Goal: Task Accomplishment & Management: Use online tool/utility

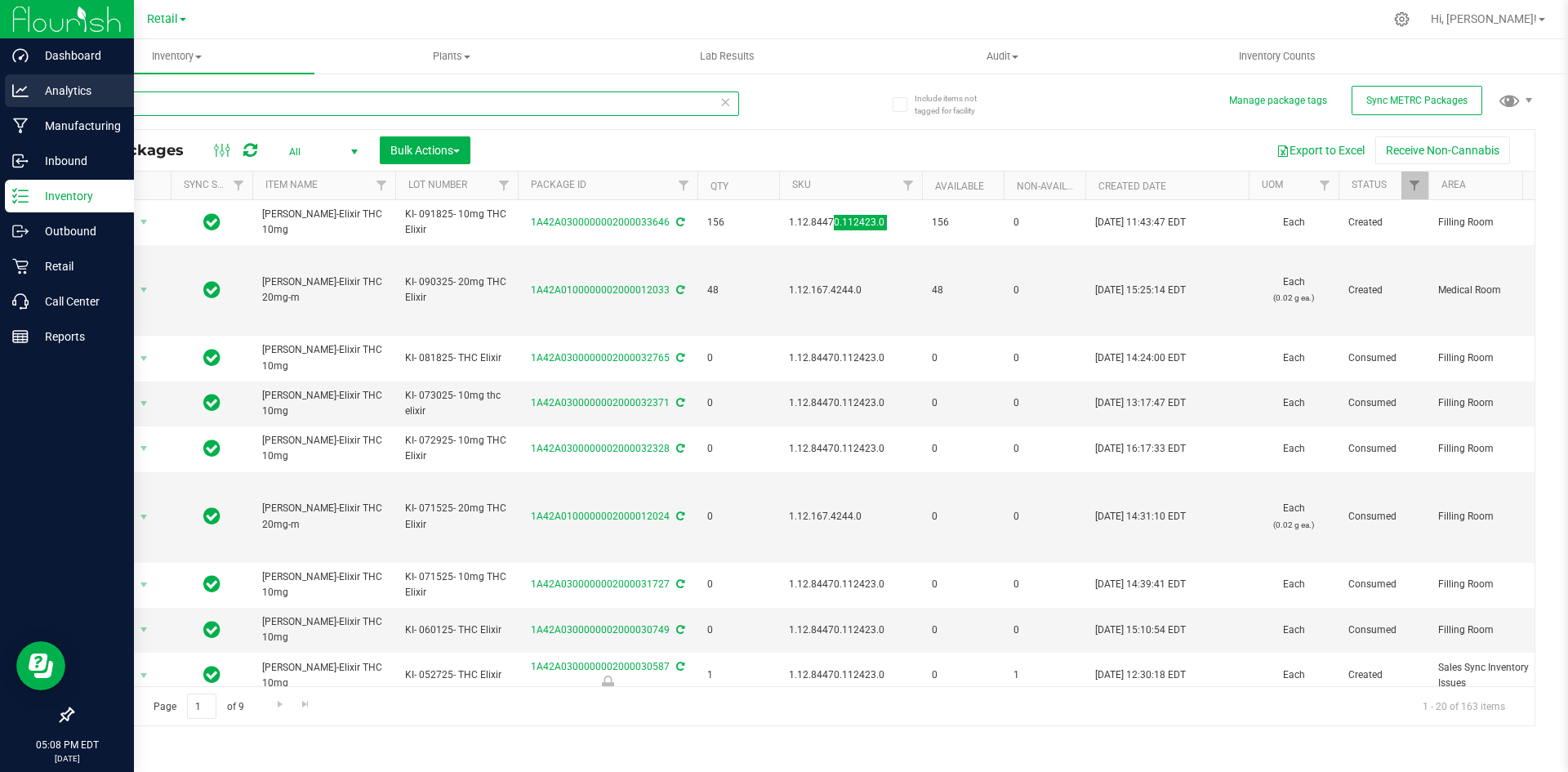
drag, startPoint x: 203, startPoint y: 109, endPoint x: 5, endPoint y: 91, distance: 198.8
click at [0, 93] on div "Dashboard Analytics Manufacturing Inbound Inventory Outbound Retail Call Center…" at bounding box center [784, 386] width 1568 height 772
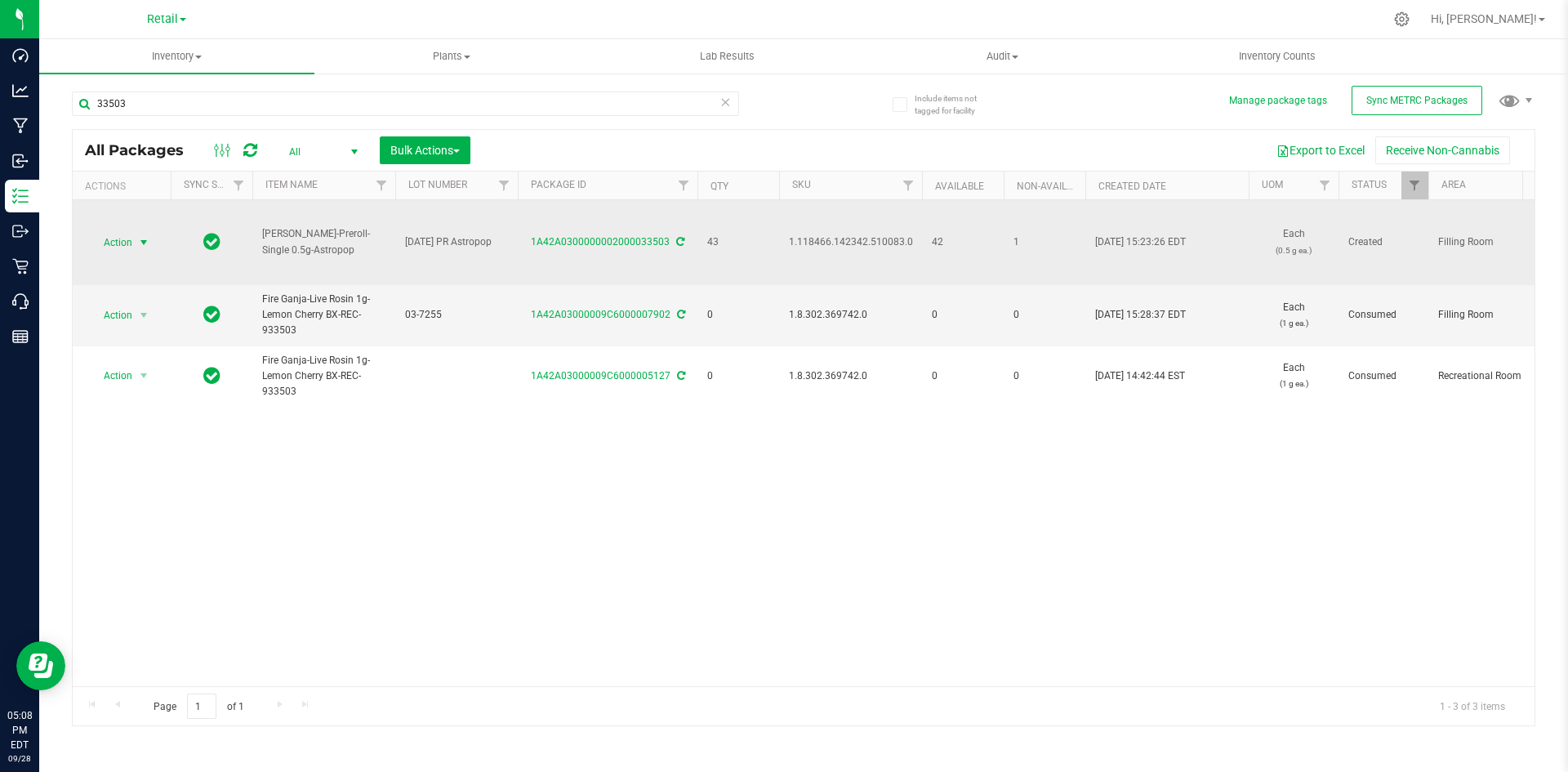
click at [137, 238] on span "select" at bounding box center [144, 242] width 20 height 23
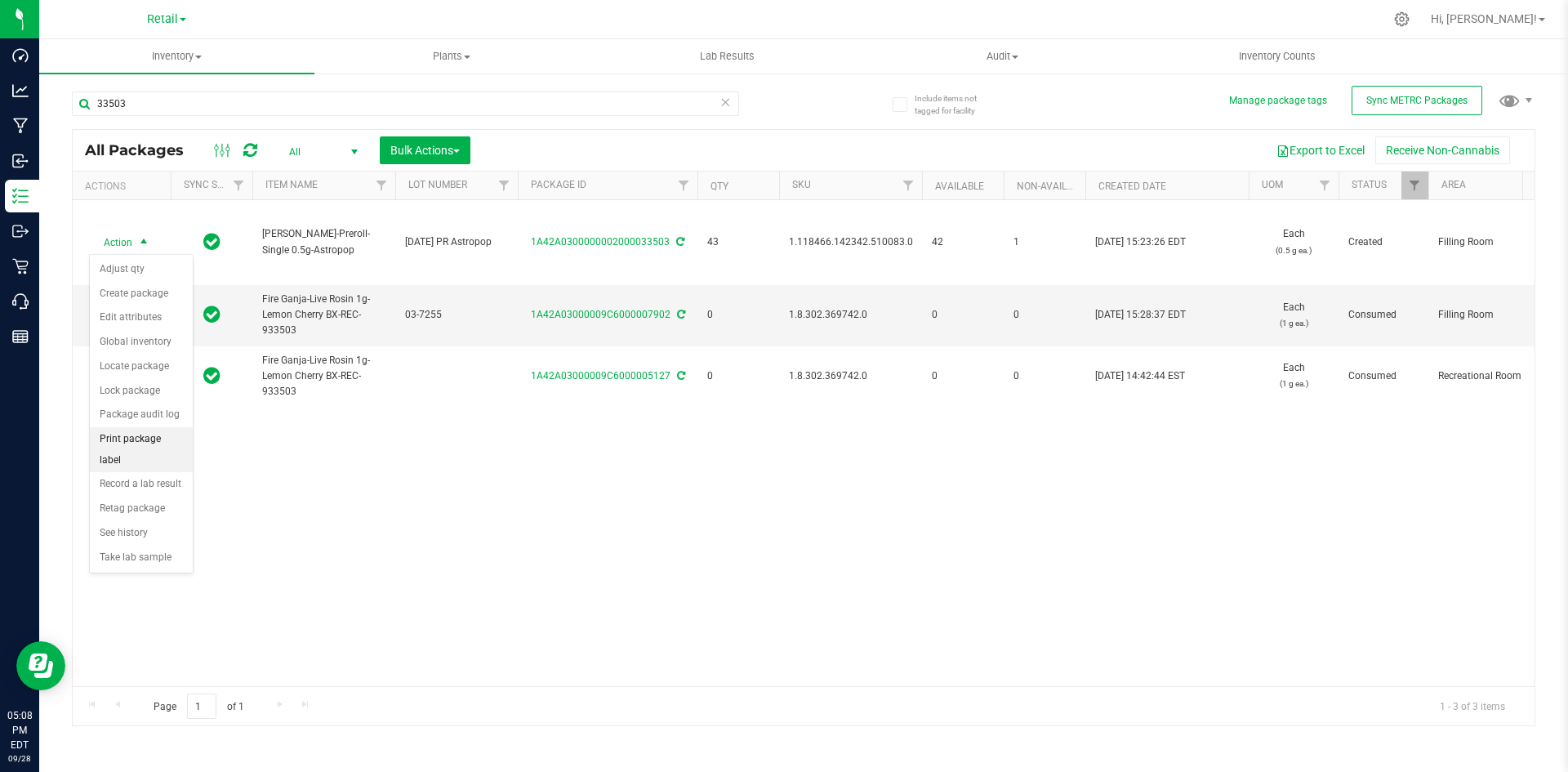
click at [158, 442] on li "Print package label" at bounding box center [141, 449] width 103 height 45
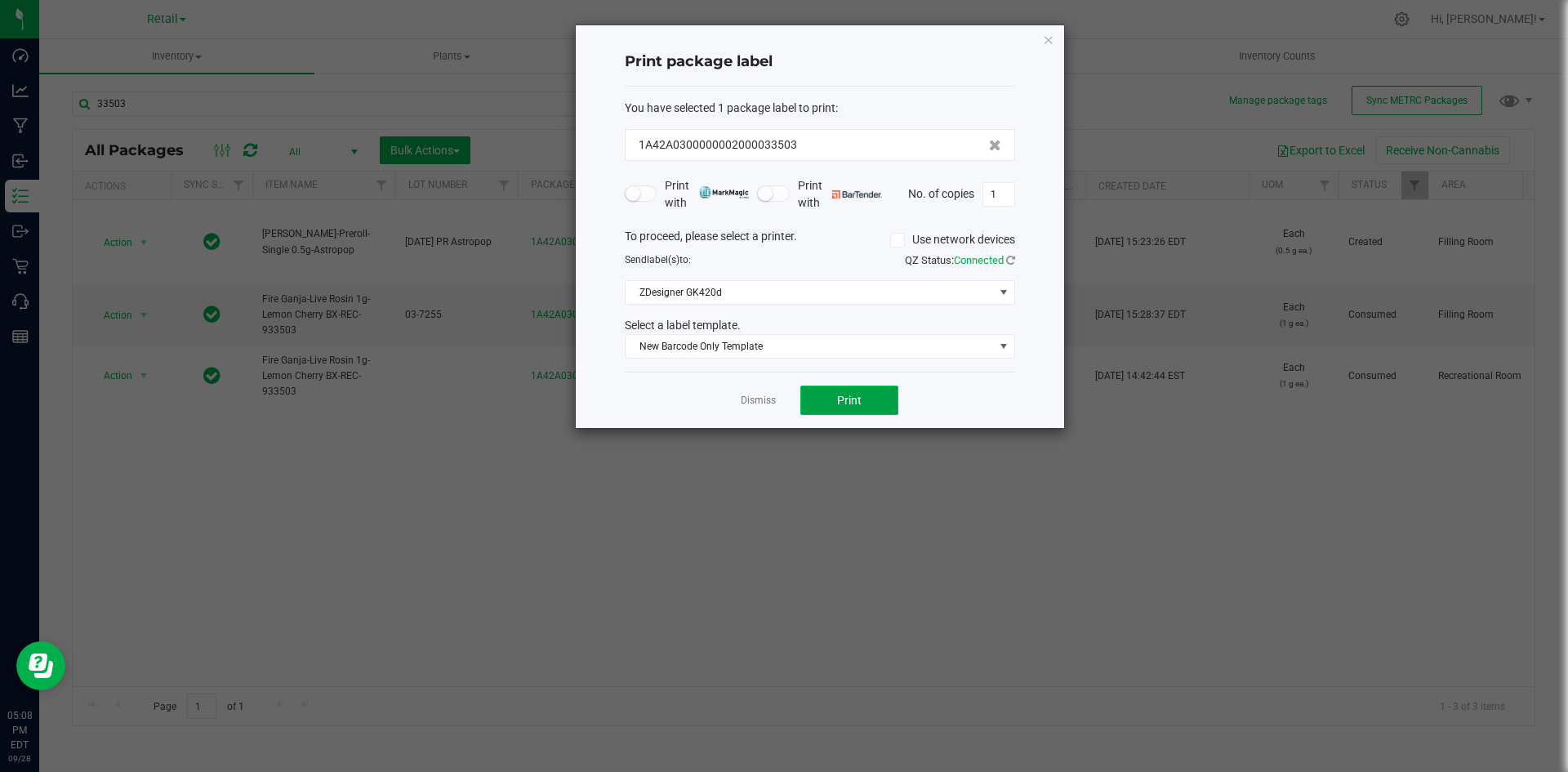
click at [839, 402] on span "Print" at bounding box center [849, 400] width 24 height 13
click at [1044, 36] on icon "button" at bounding box center [1049, 39] width 12 height 20
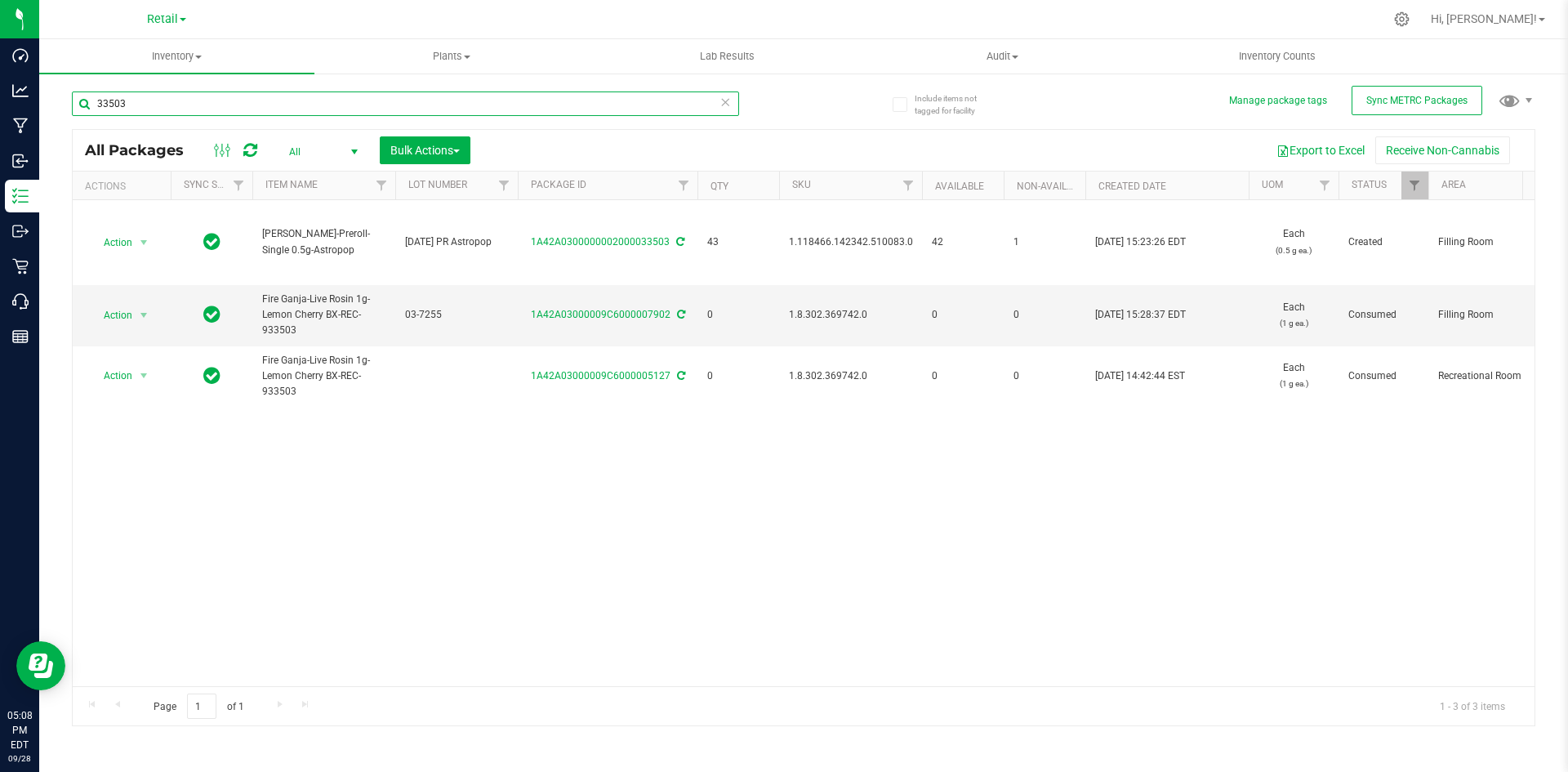
click at [155, 102] on input "33503" at bounding box center [405, 103] width 667 height 24
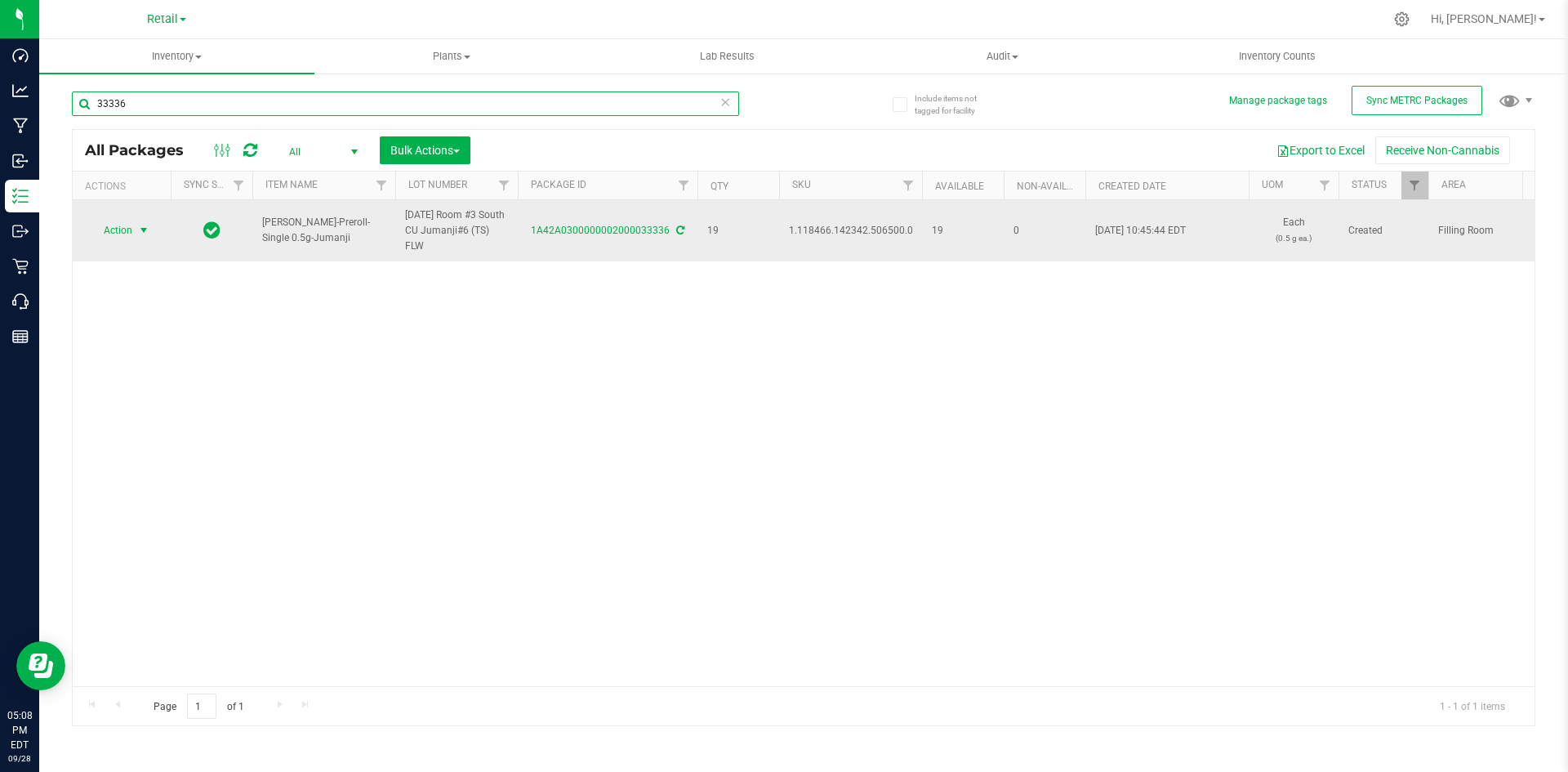
type input "33336"
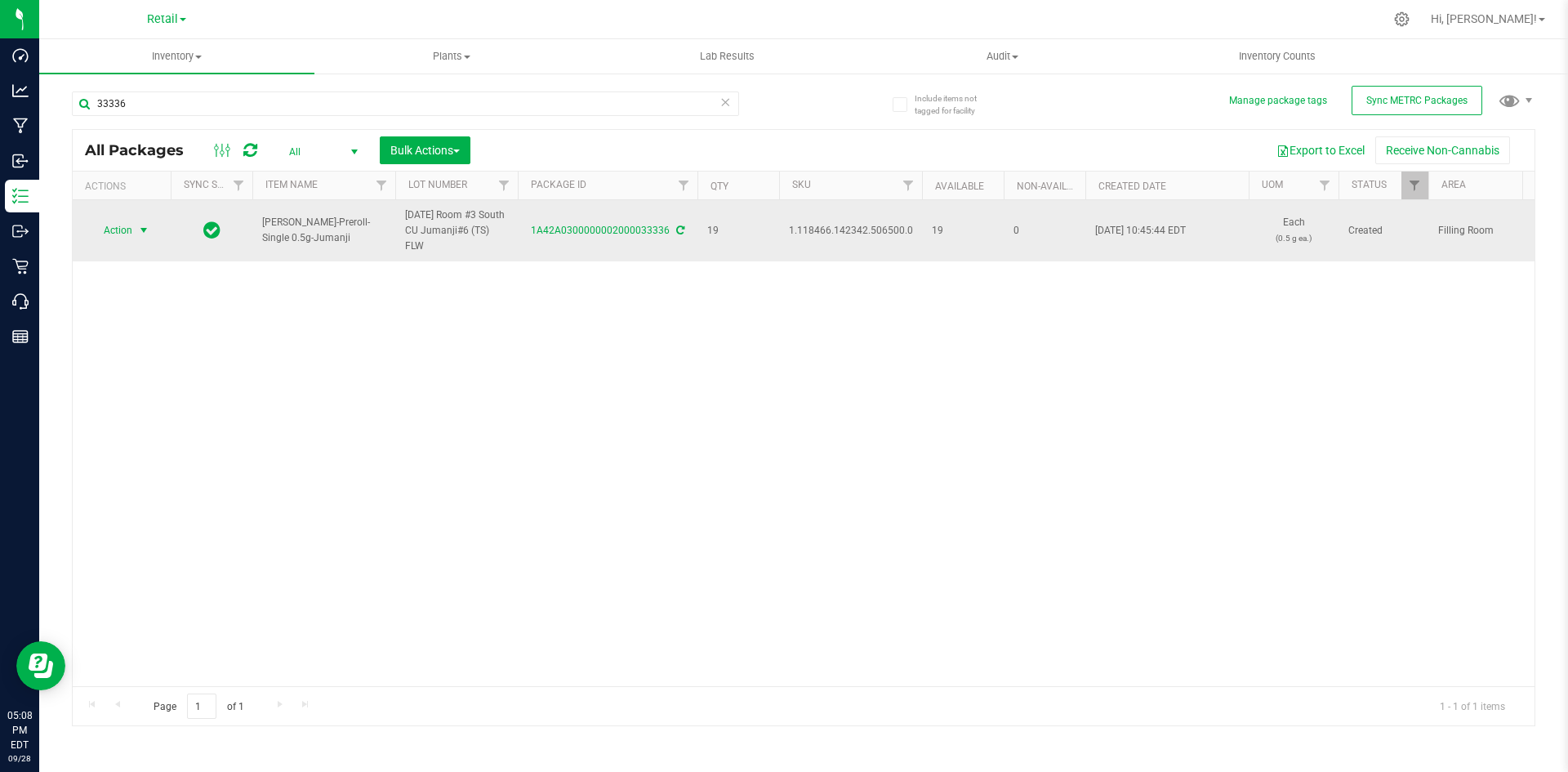
click at [136, 232] on span "select" at bounding box center [144, 230] width 20 height 23
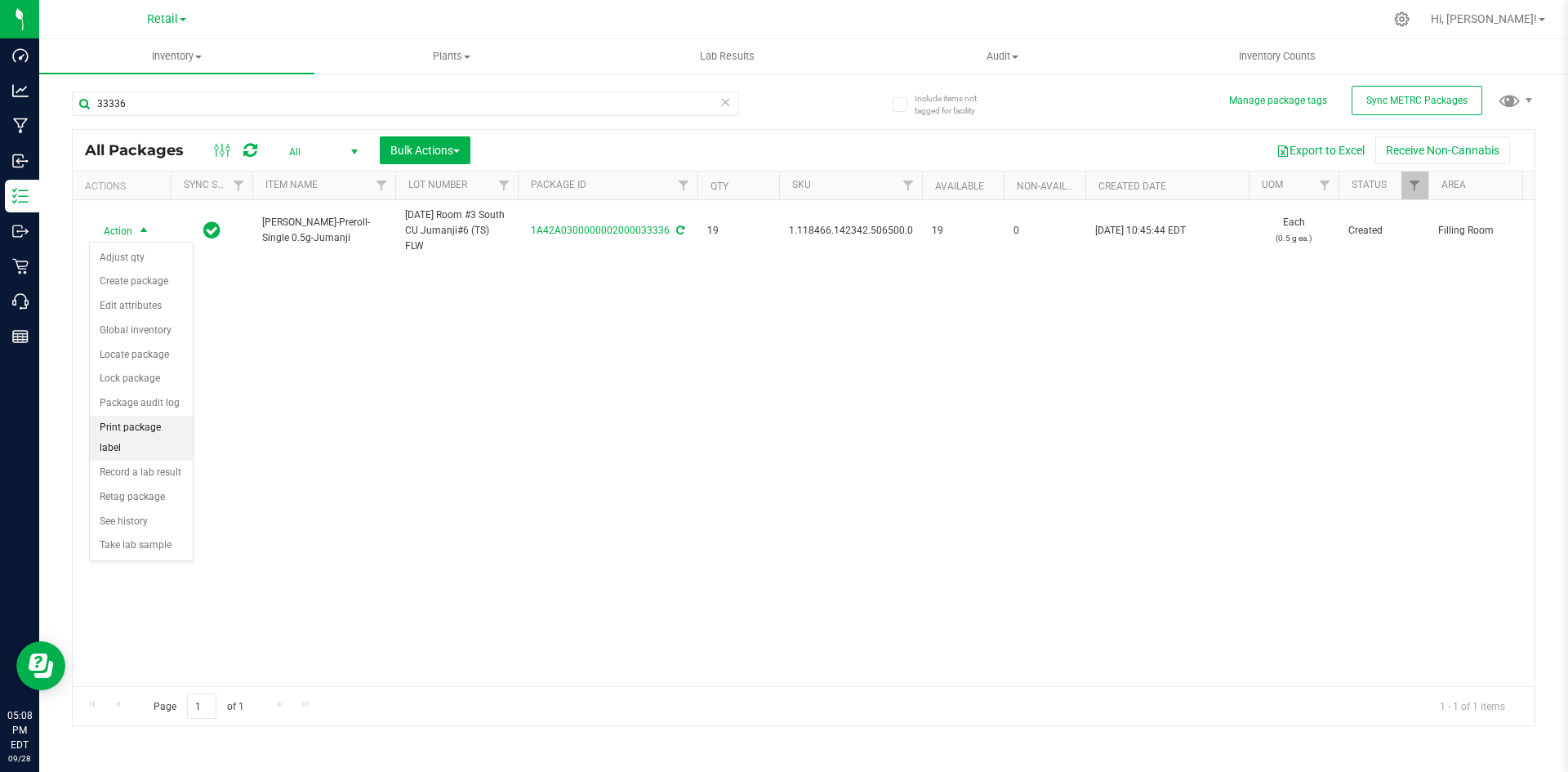
click at [163, 433] on li "Print package label" at bounding box center [141, 439] width 103 height 45
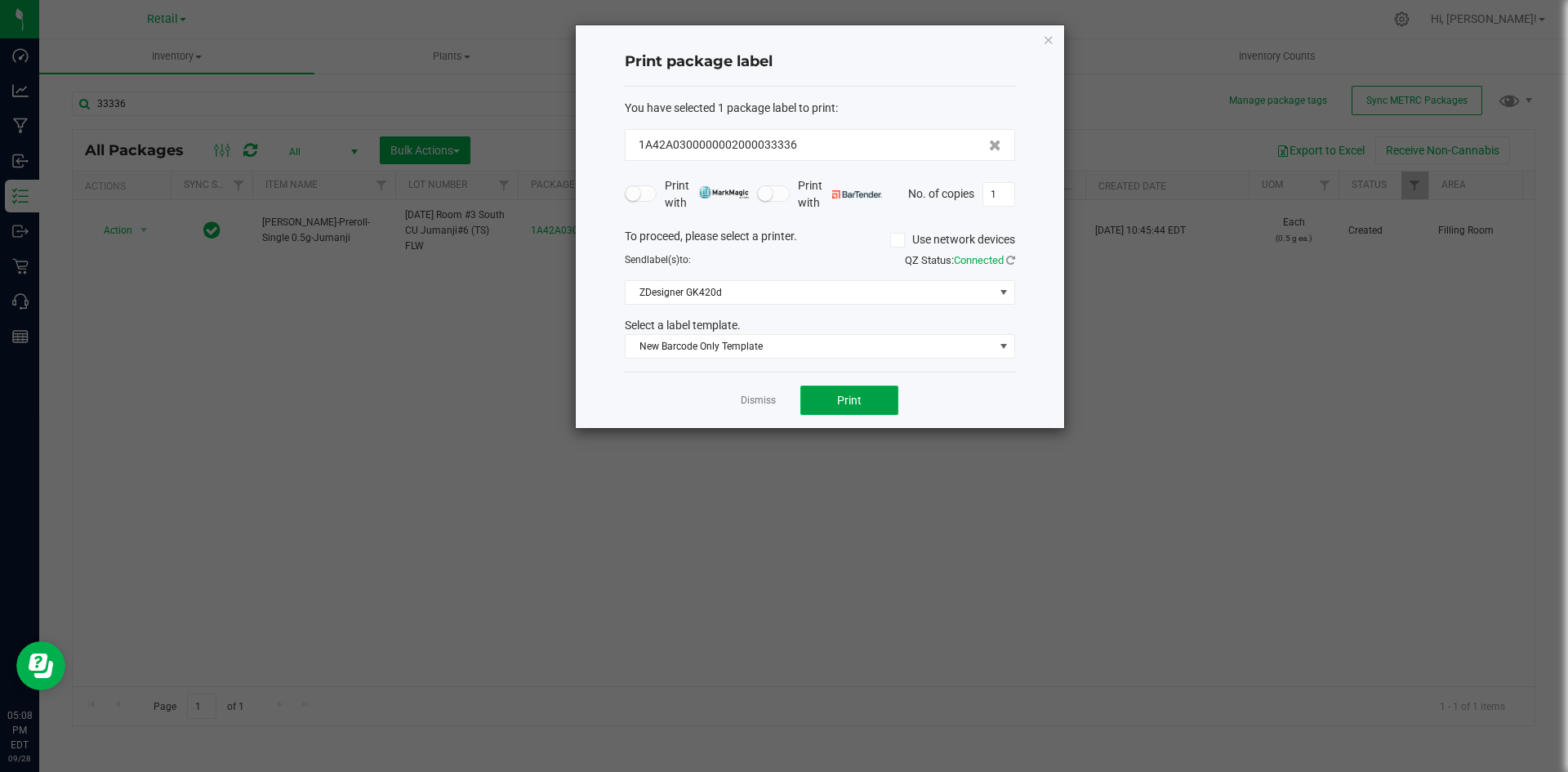
click at [843, 389] on button "Print" at bounding box center [849, 399] width 98 height 29
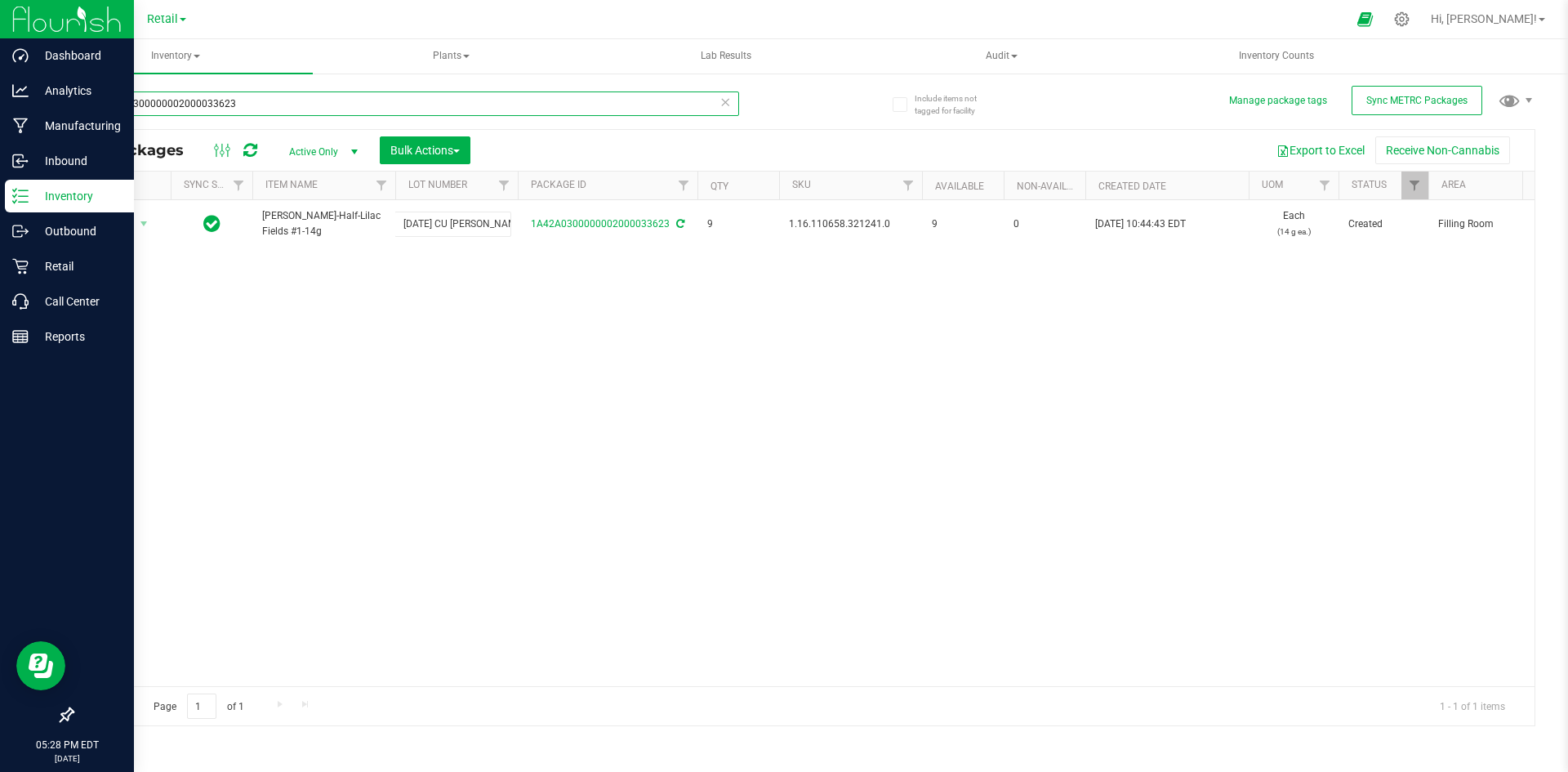
click at [0, 19] on div "Dashboard Analytics Manufacturing Inbound Inventory Outbound Retail Call Center…" at bounding box center [784, 386] width 1568 height 772
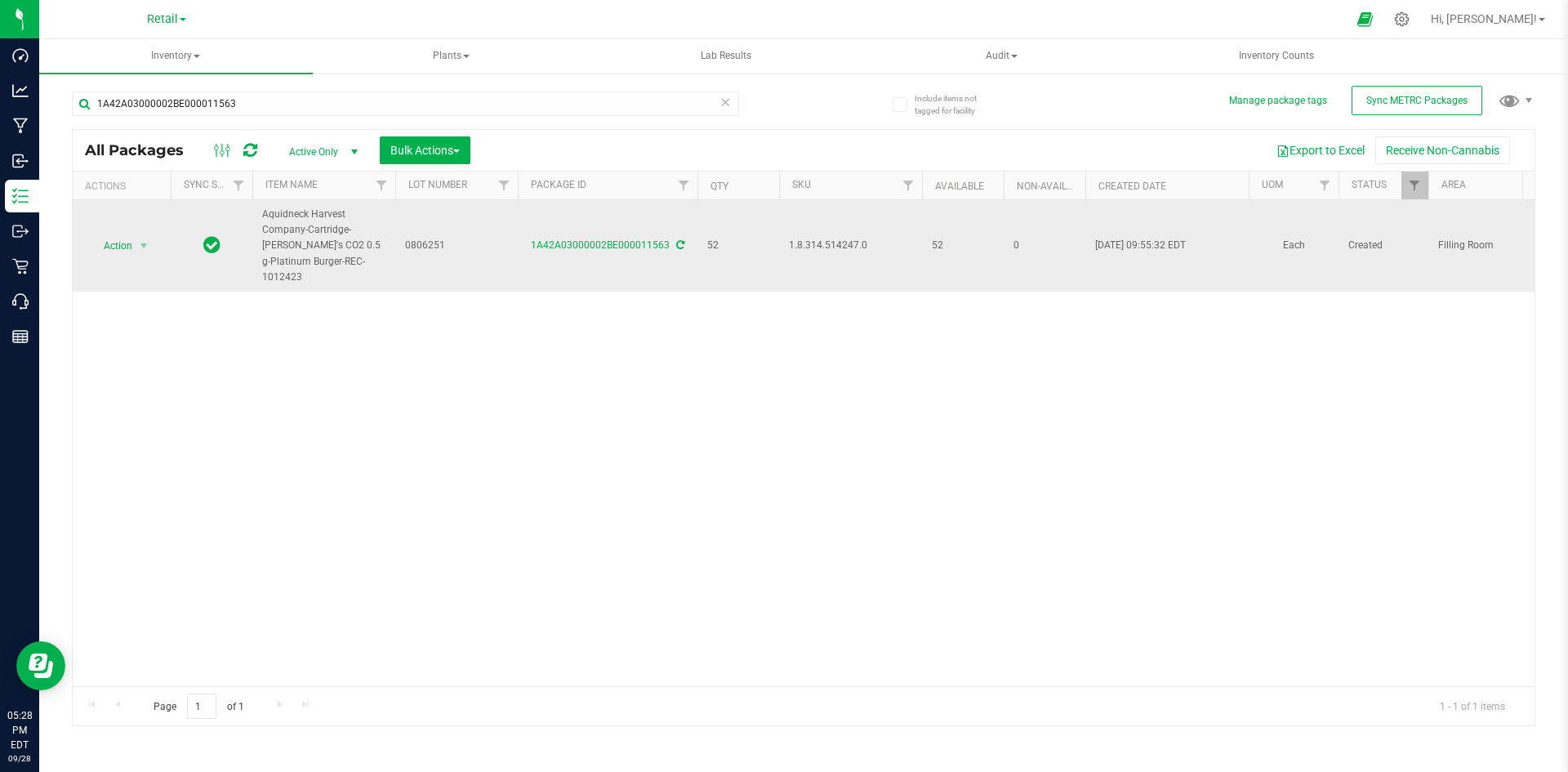
click at [850, 238] on span "1.8.314.514247.0" at bounding box center [850, 245] width 123 height 16
copy span "1.8.314.514247.0"
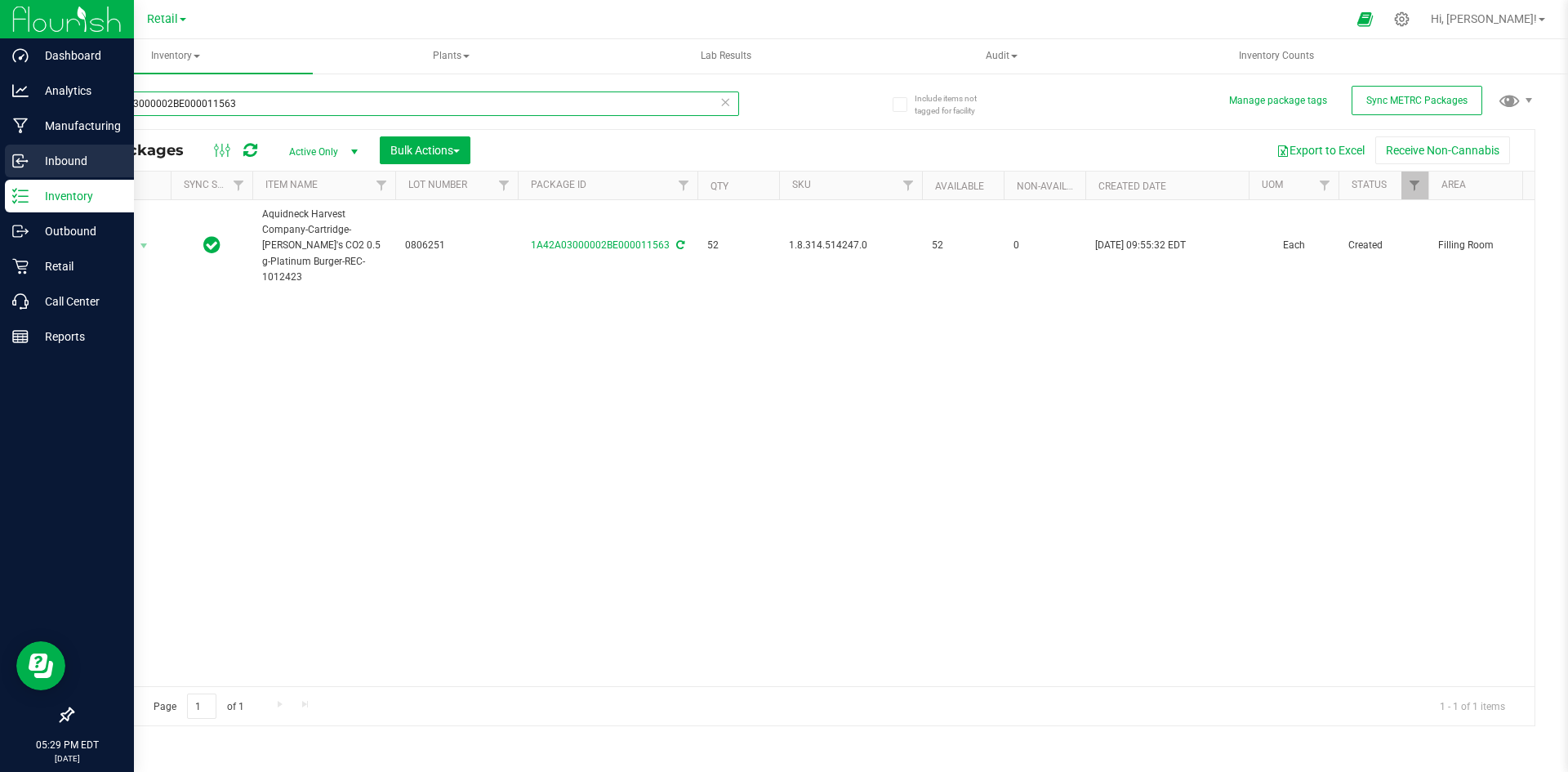
drag, startPoint x: 248, startPoint y: 103, endPoint x: 0, endPoint y: 177, distance: 258.8
click at [0, 177] on div "Dashboard Analytics Manufacturing Inbound Inventory Outbound Retail Call Center…" at bounding box center [784, 386] width 1568 height 772
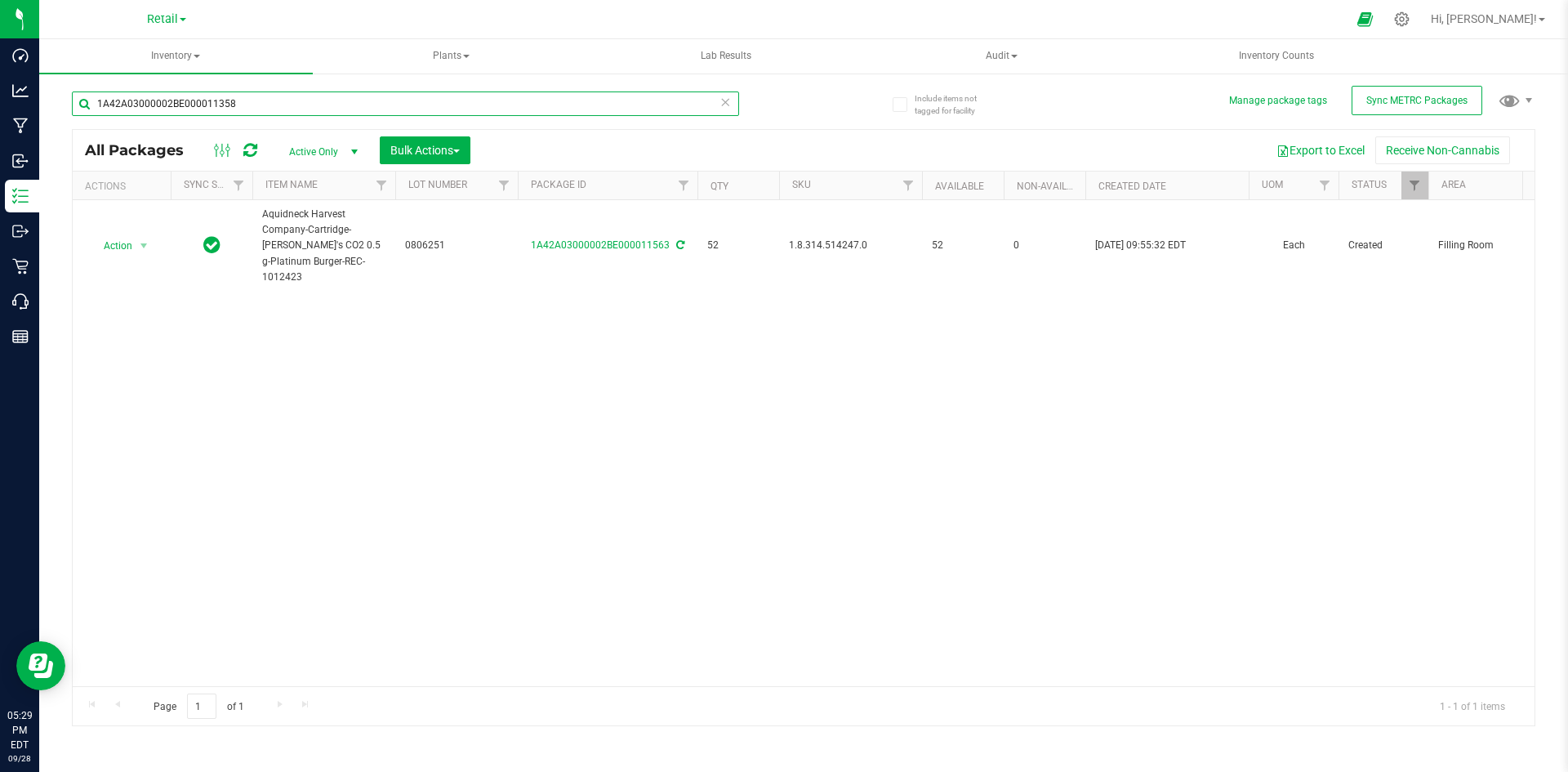
type input "1A42A03000002BE000011358"
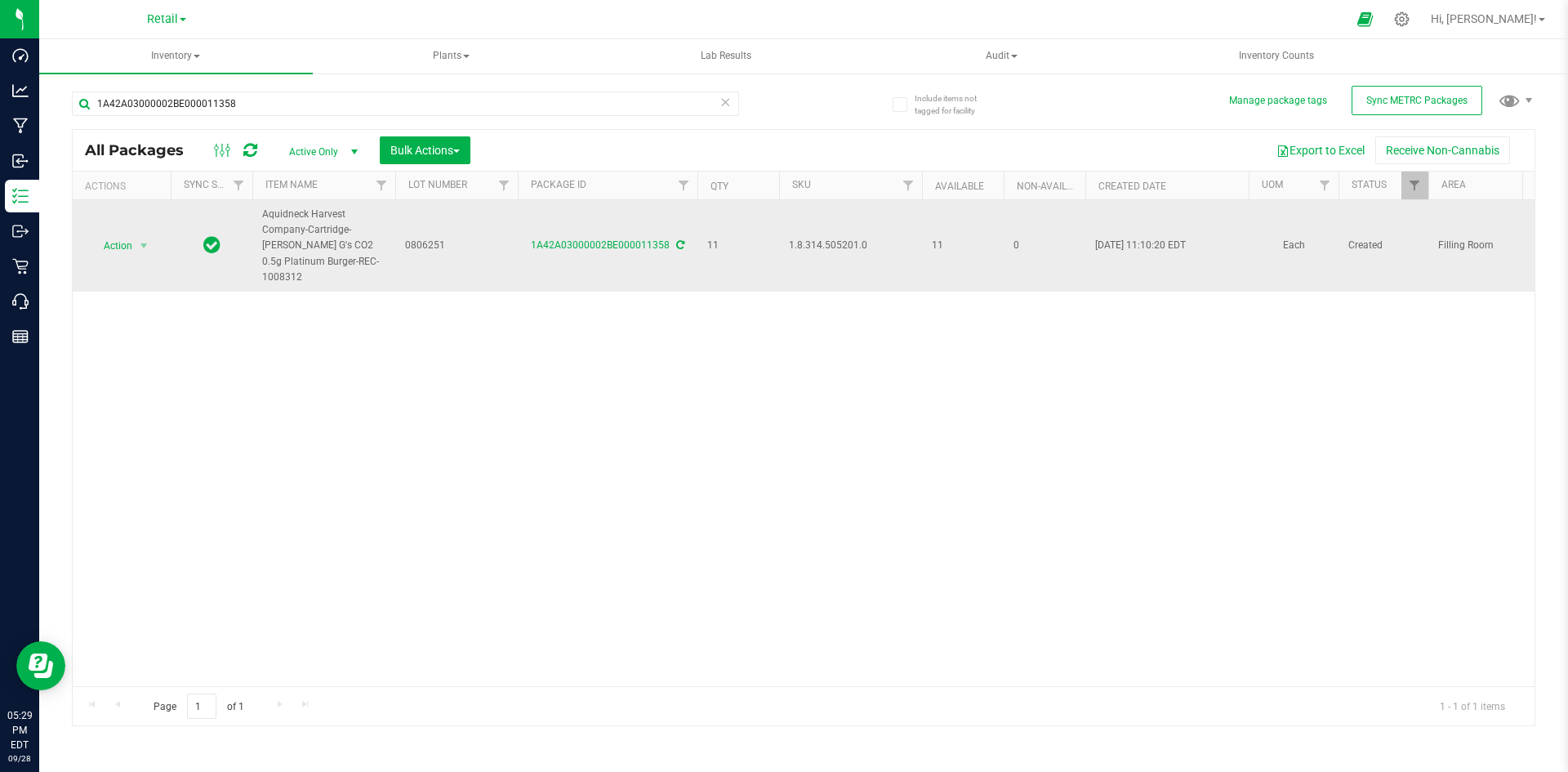
click at [790, 238] on span "1.8.314.505201.0" at bounding box center [850, 245] width 123 height 16
copy span "1.8.314.505201.0"
